Goal: Information Seeking & Learning: Learn about a topic

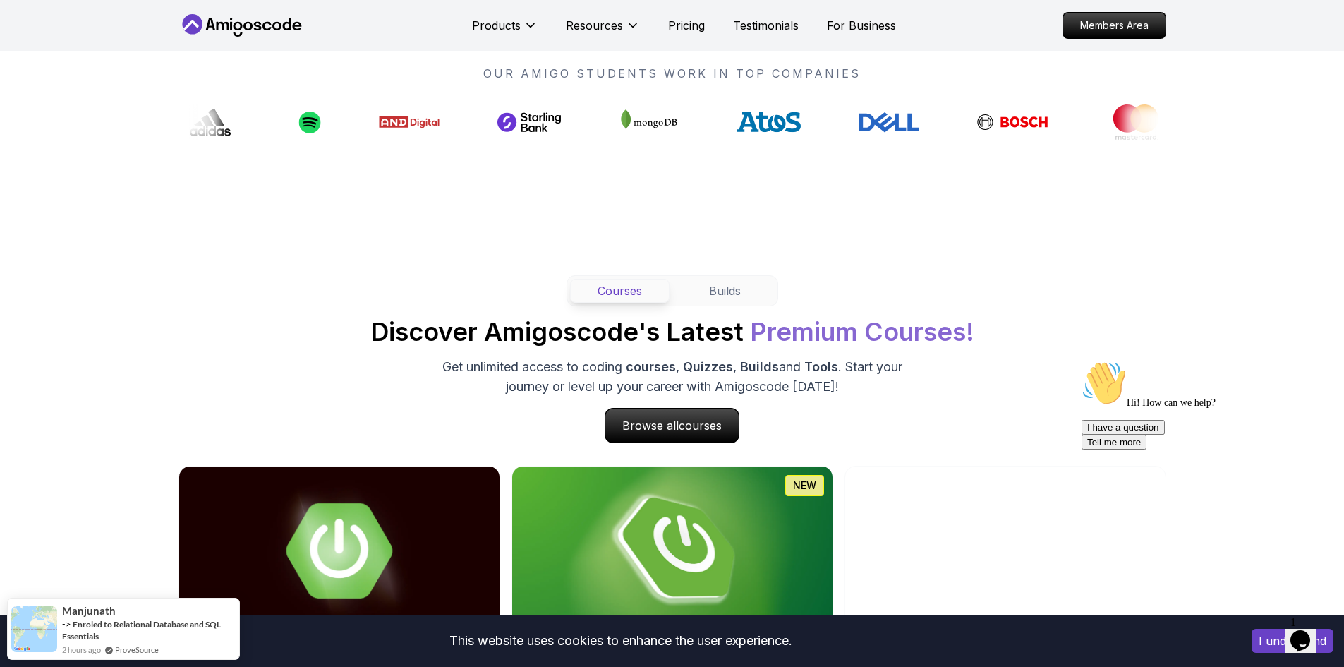
scroll to position [1340, 0]
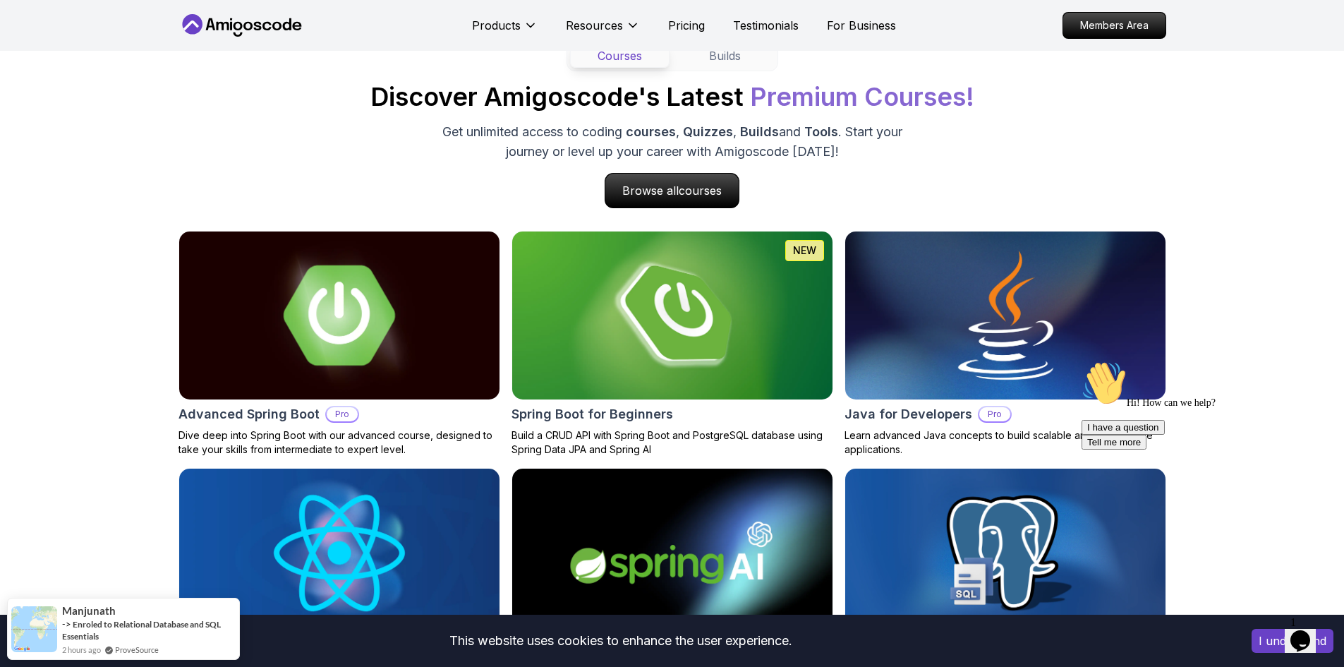
click at [383, 321] on img at bounding box center [339, 315] width 337 height 176
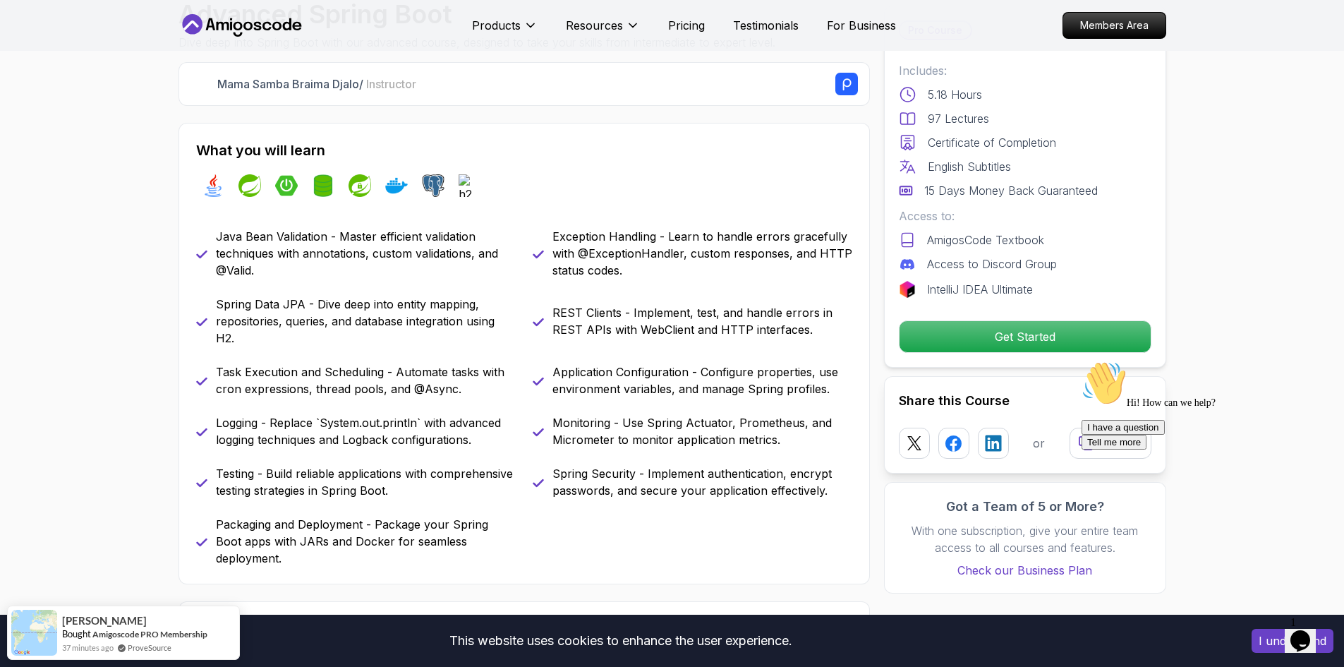
scroll to position [494, 0]
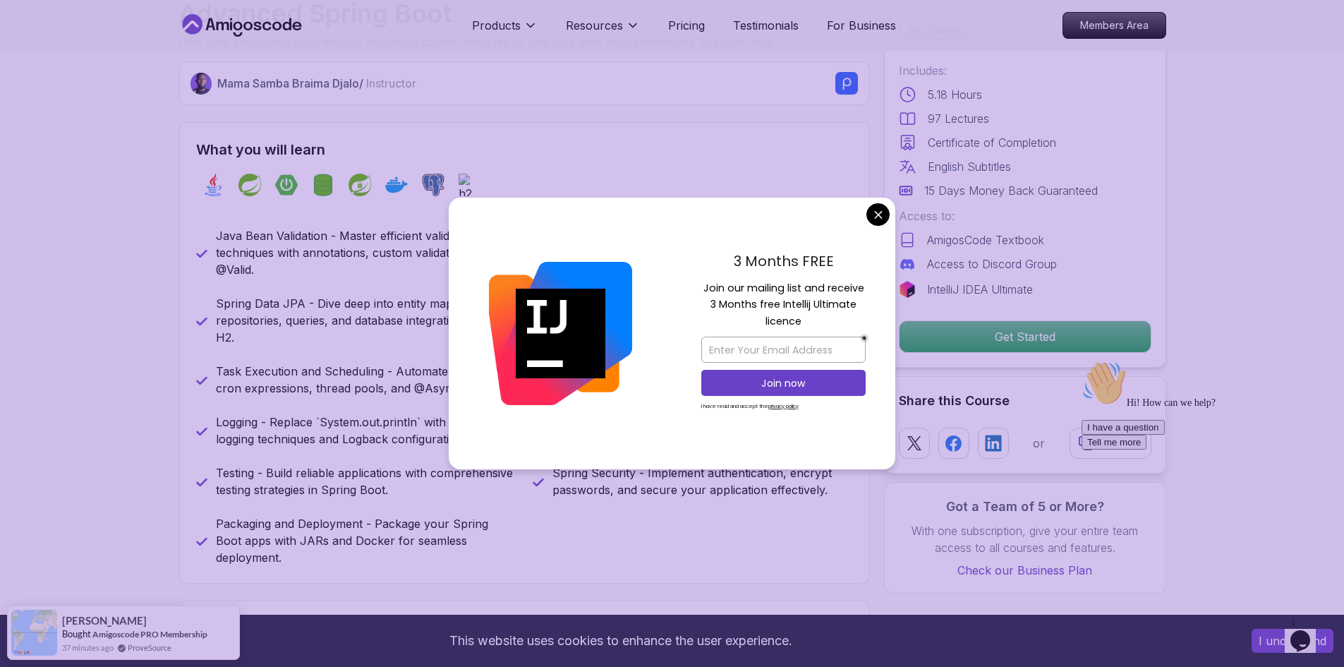
click at [182, 364] on div "What you will learn java spring spring-boot spring-data-jpa spring-security doc…" at bounding box center [523, 352] width 691 height 461
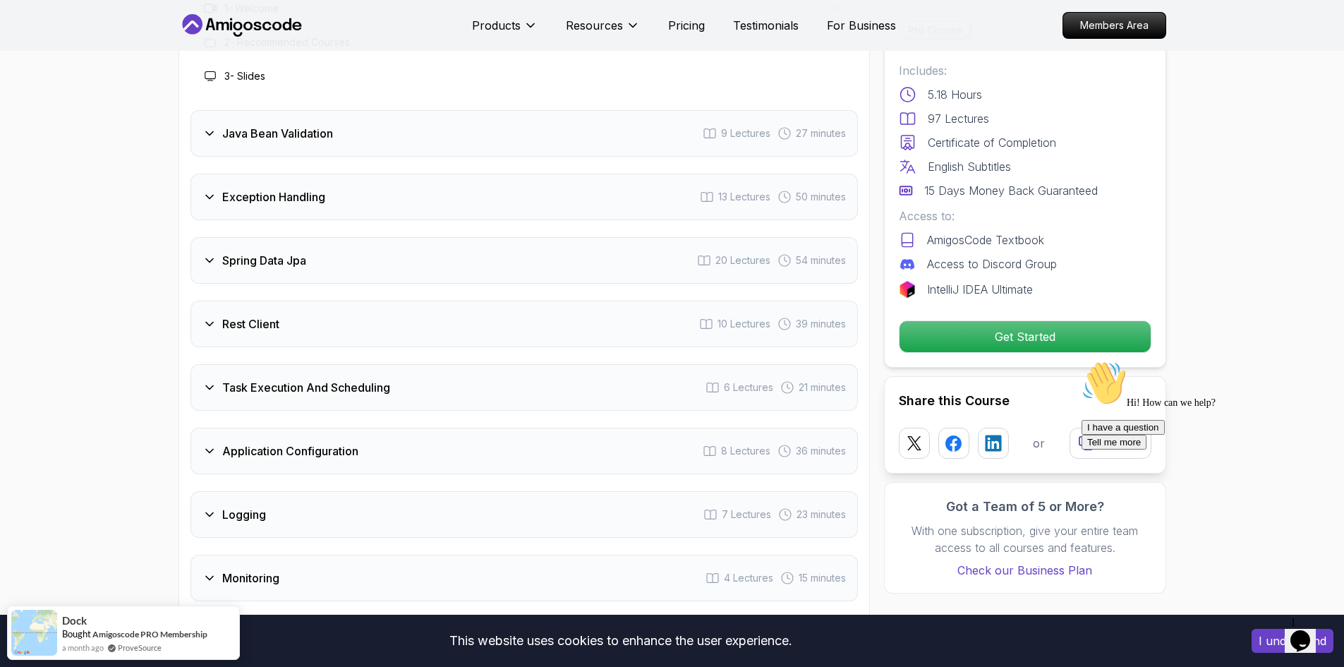
drag, startPoint x: 860, startPoint y: 220, endPoint x: 922, endPoint y: 281, distance: 87.3
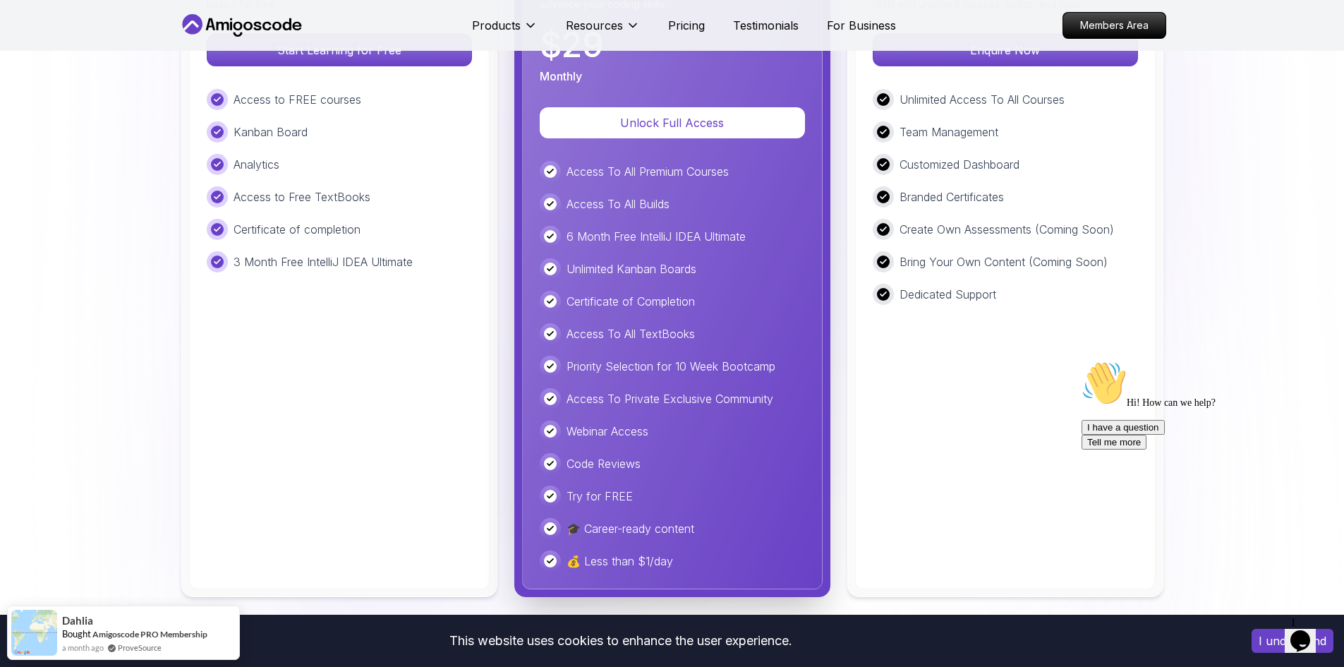
scroll to position [3104, 0]
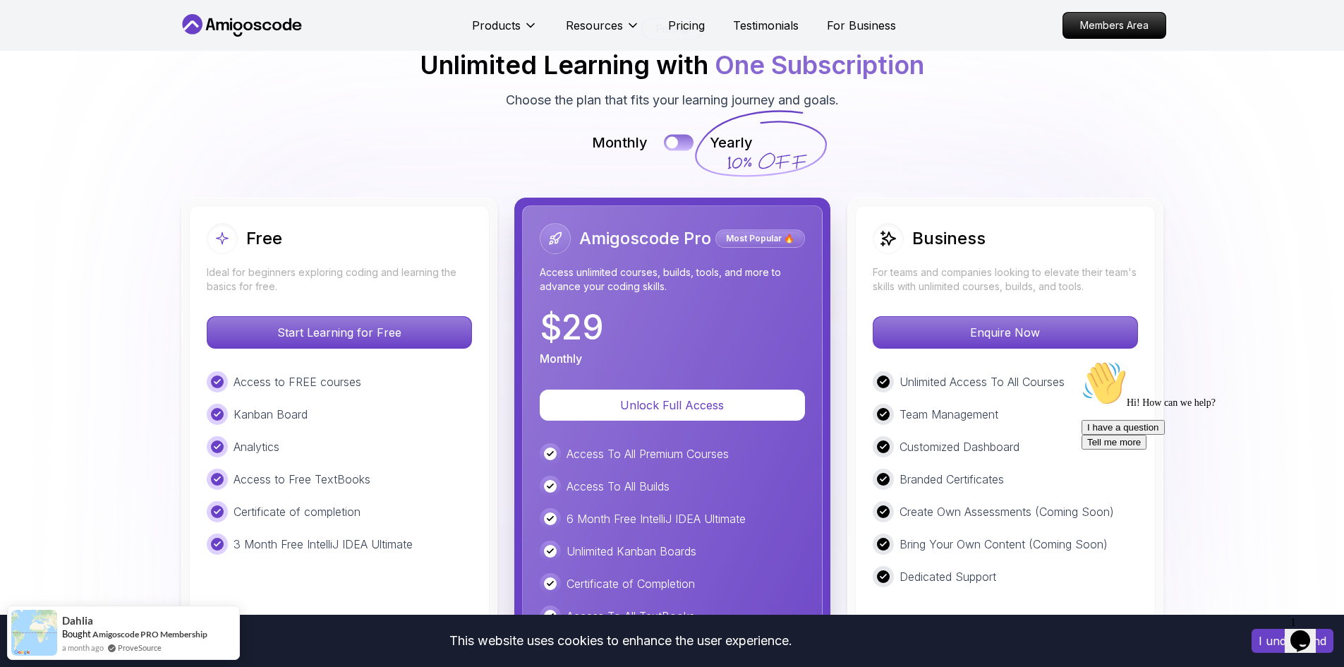
click at [684, 145] on button at bounding box center [679, 142] width 30 height 16
click at [684, 146] on div at bounding box center [685, 142] width 12 height 12
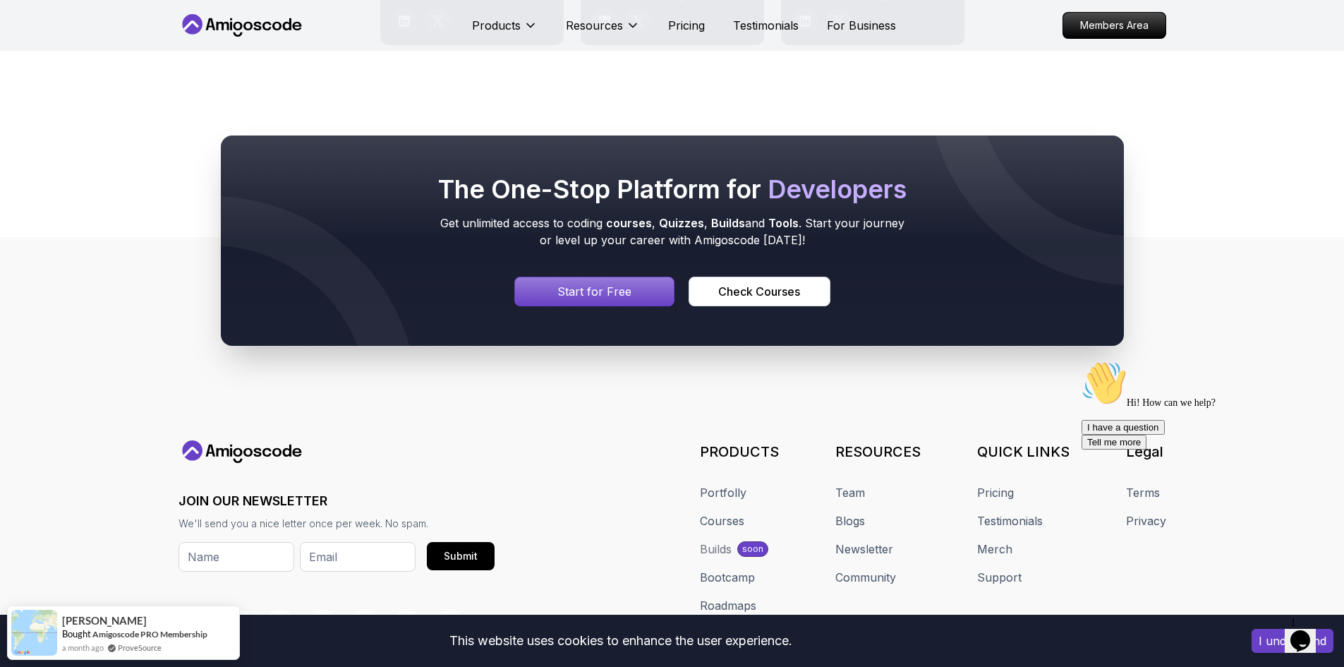
scroll to position [7603, 0]
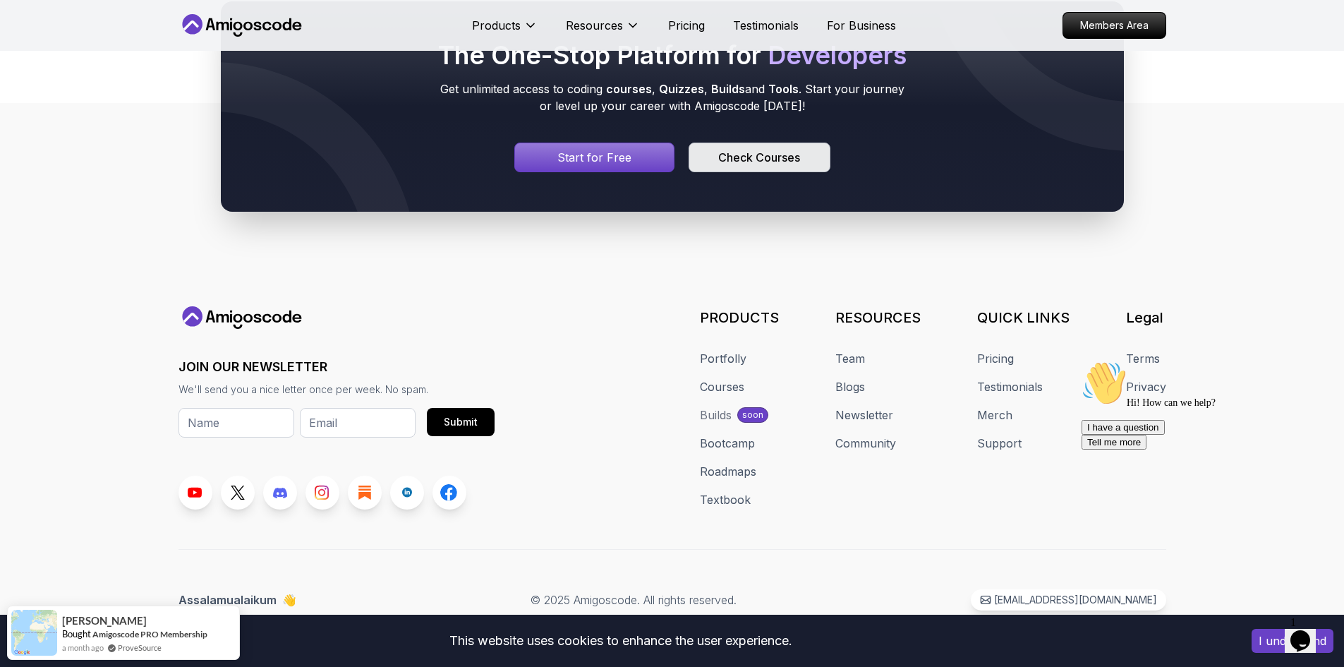
click at [707, 155] on button "Check Courses" at bounding box center [759, 158] width 141 height 30
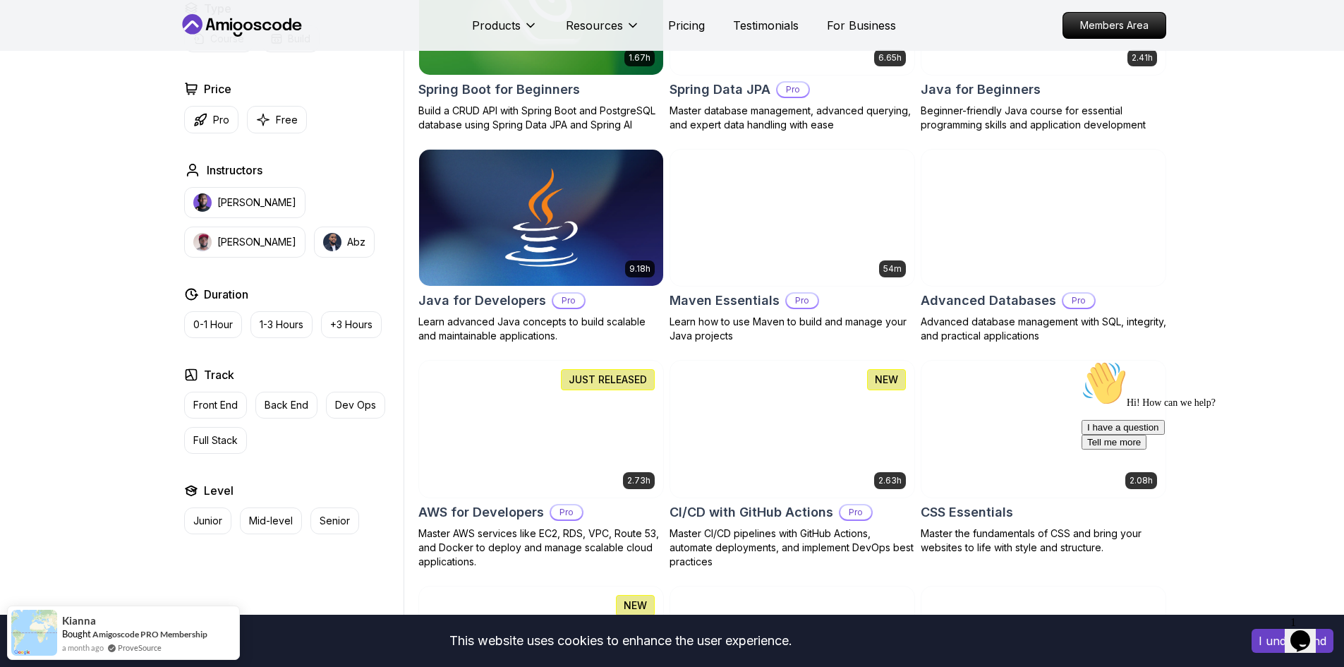
scroll to position [776, 0]
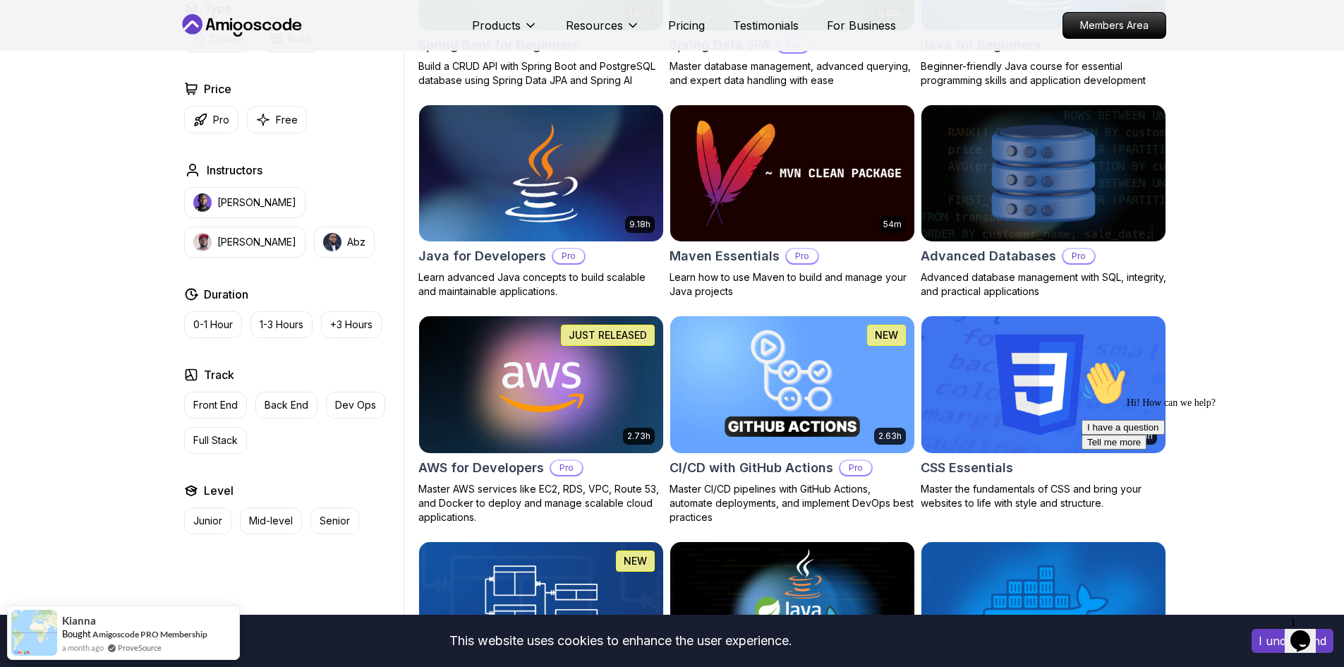
click at [1058, 148] on img at bounding box center [1043, 173] width 256 height 143
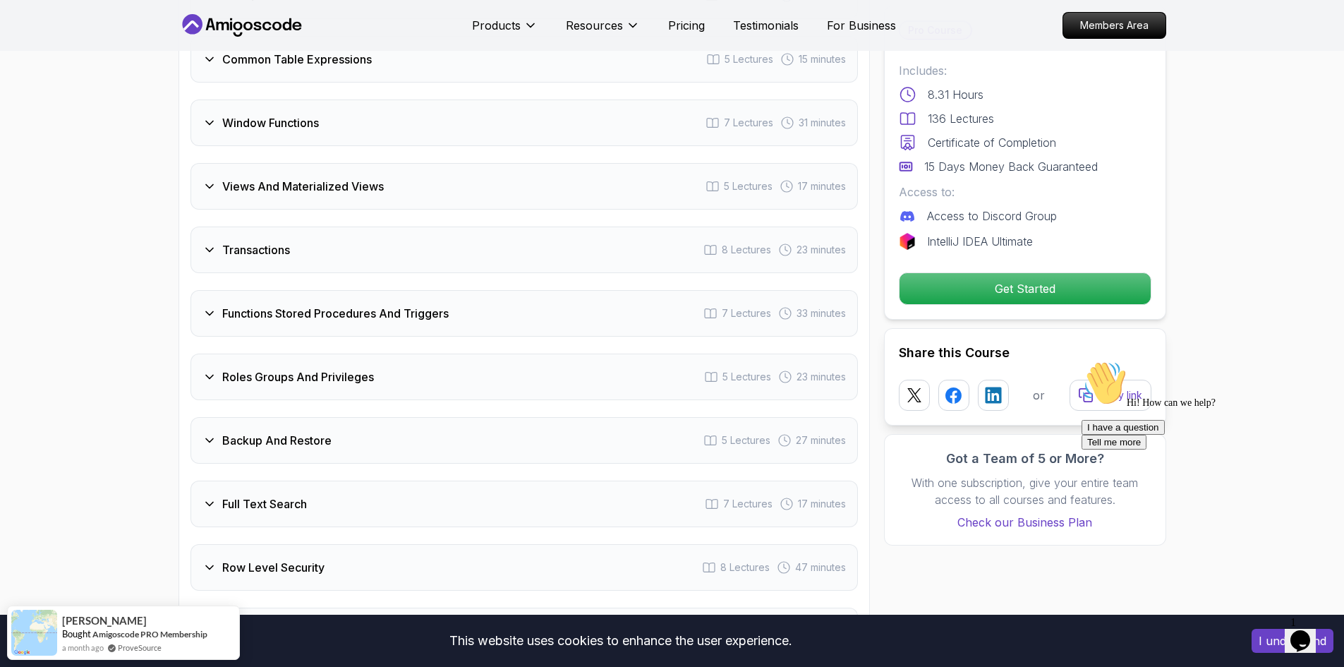
scroll to position [3175, 0]
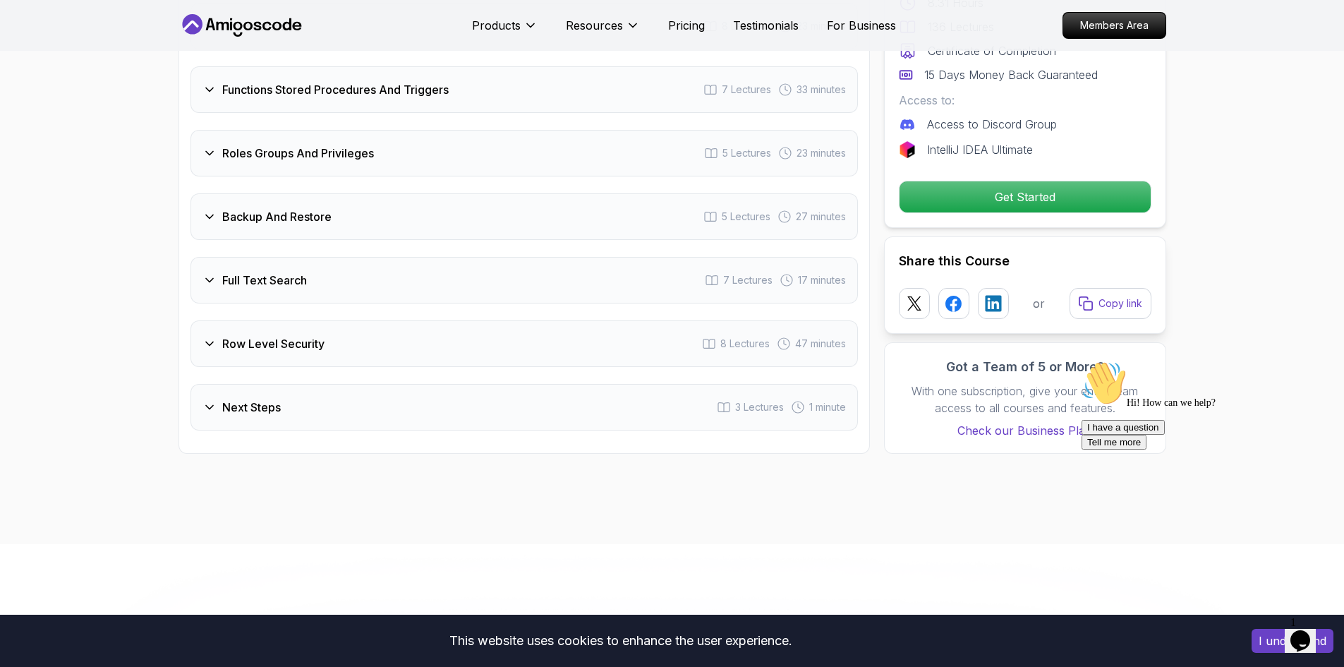
drag, startPoint x: 1219, startPoint y: 305, endPoint x: 1092, endPoint y: 333, distance: 129.9
